Goal: Task Accomplishment & Management: Manage account settings

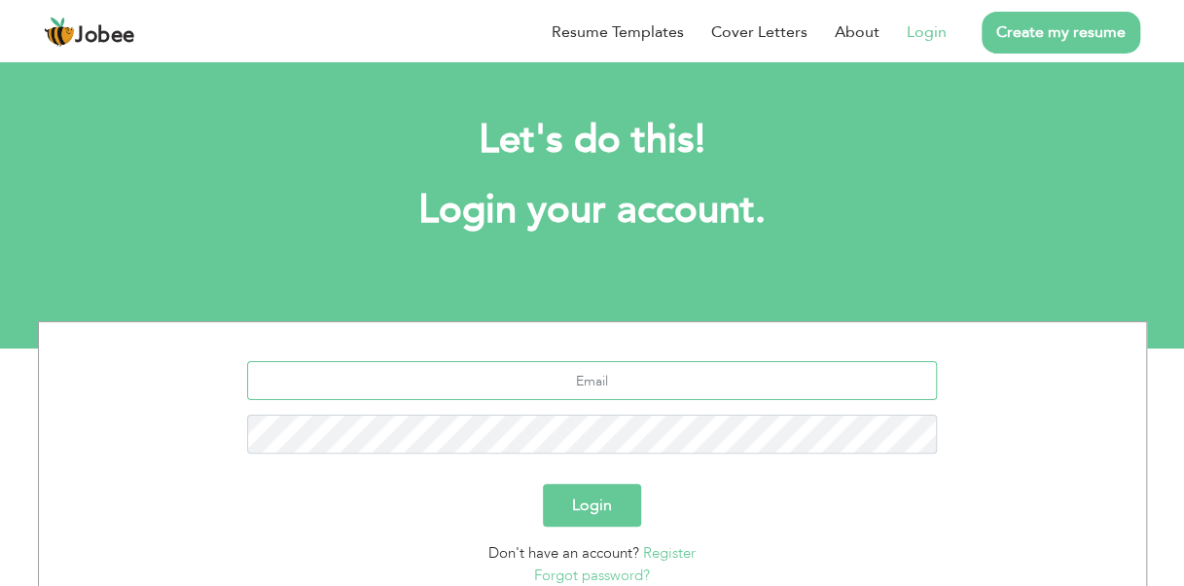
click at [609, 383] on input "text" at bounding box center [592, 380] width 690 height 39
type input "jaidi9830@gmail.com"
click at [543, 484] on button "Login" at bounding box center [592, 505] width 98 height 43
click at [598, 498] on button "Login" at bounding box center [592, 505] width 98 height 43
click at [594, 509] on button "Login" at bounding box center [592, 505] width 98 height 43
